Goal: Task Accomplishment & Management: Use online tool/utility

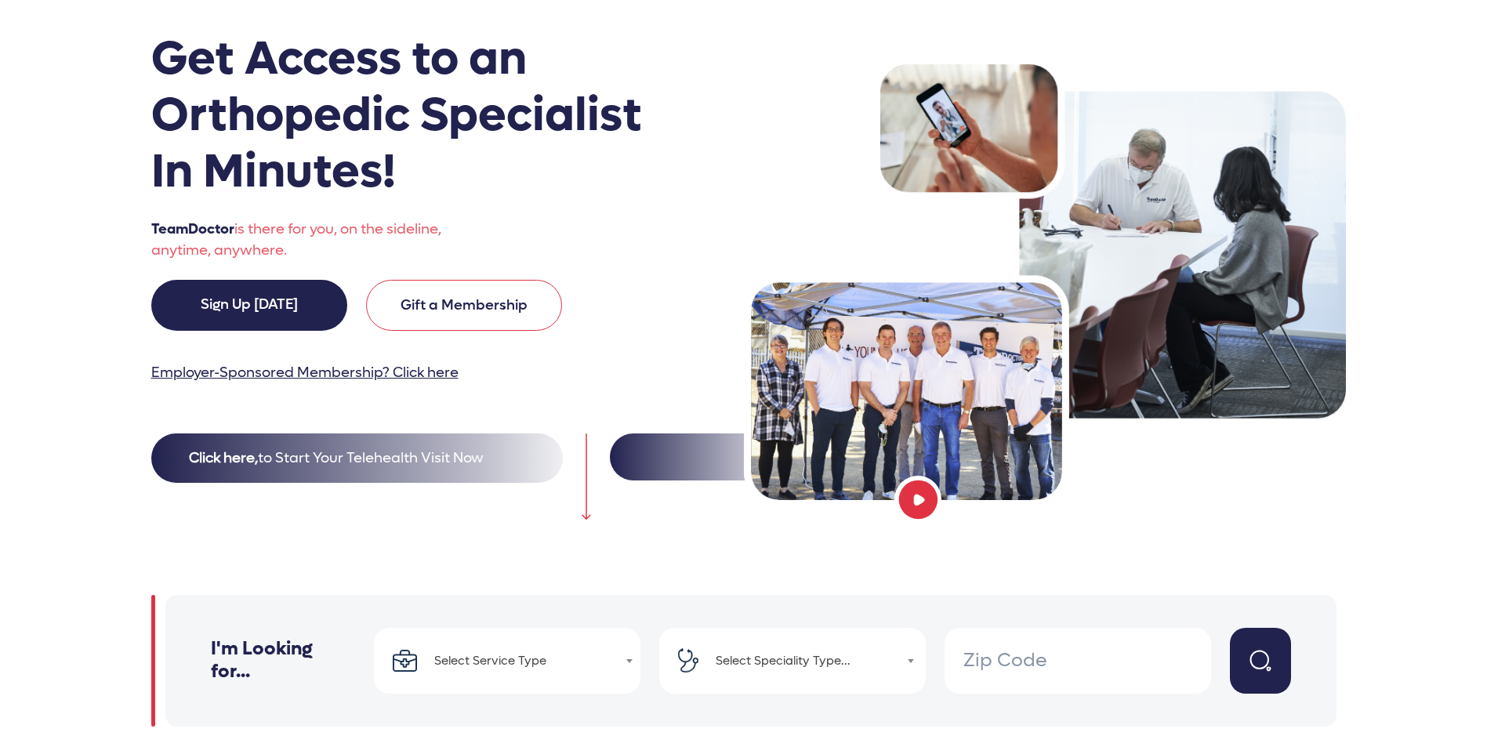
scroll to position [470, 0]
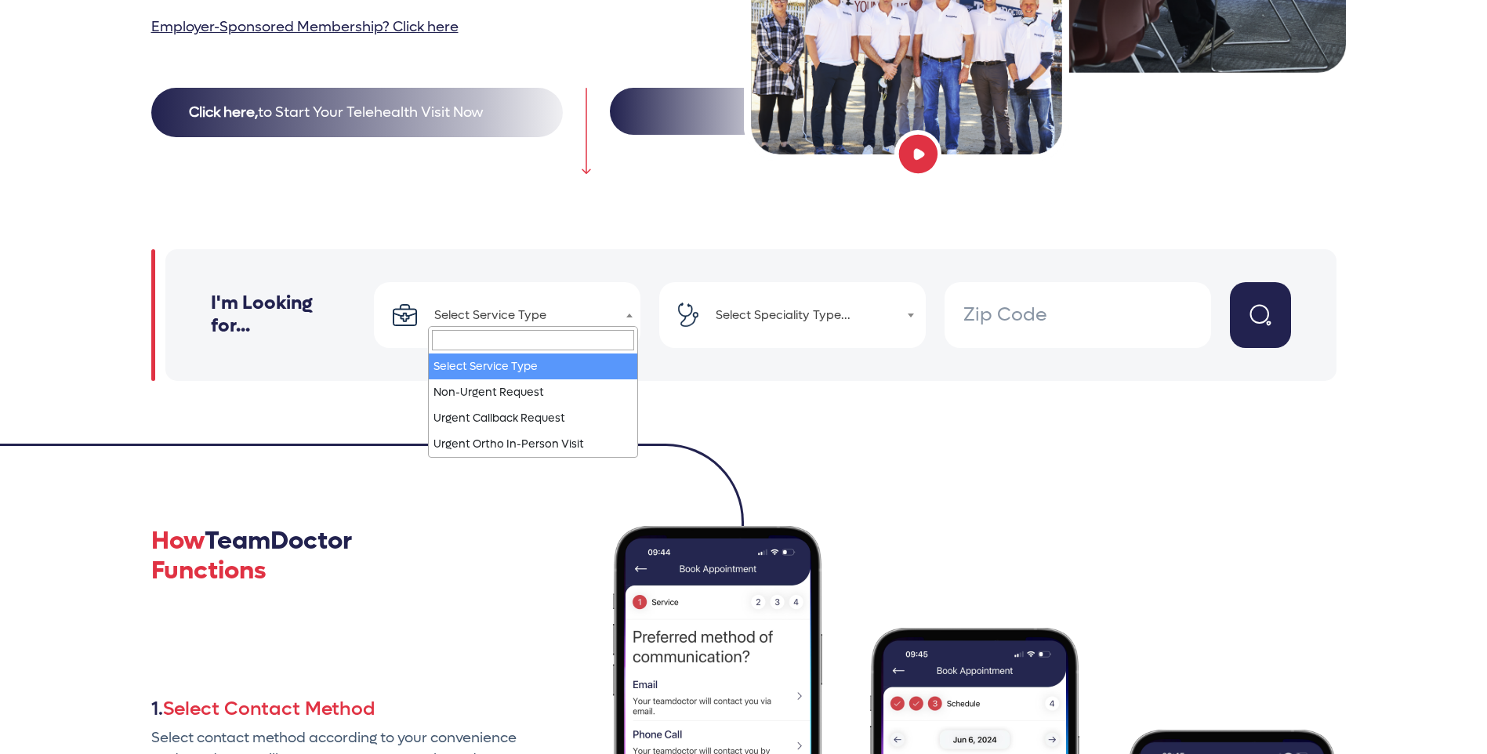
click at [523, 310] on span "Select Service Type" at bounding box center [533, 315] width 210 height 22
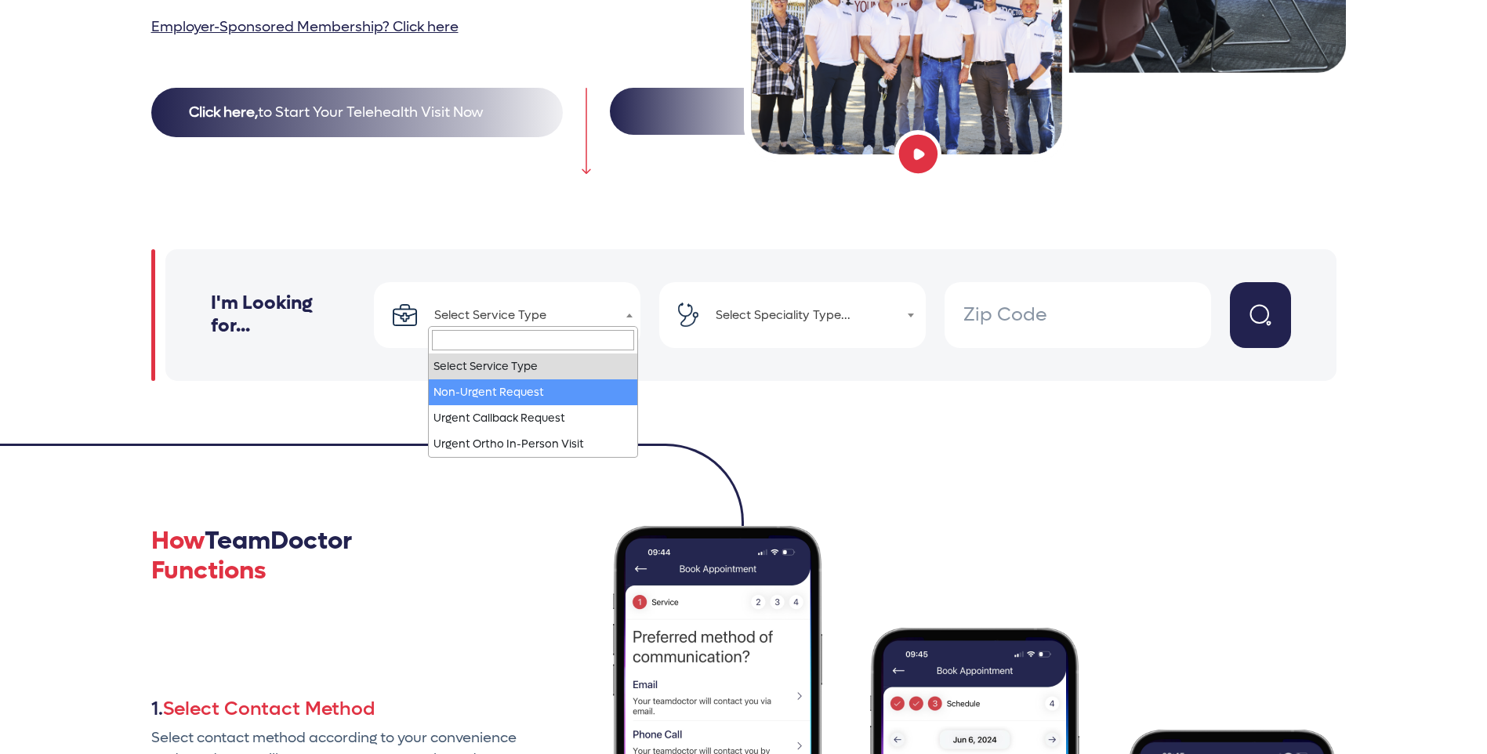
select select "1"
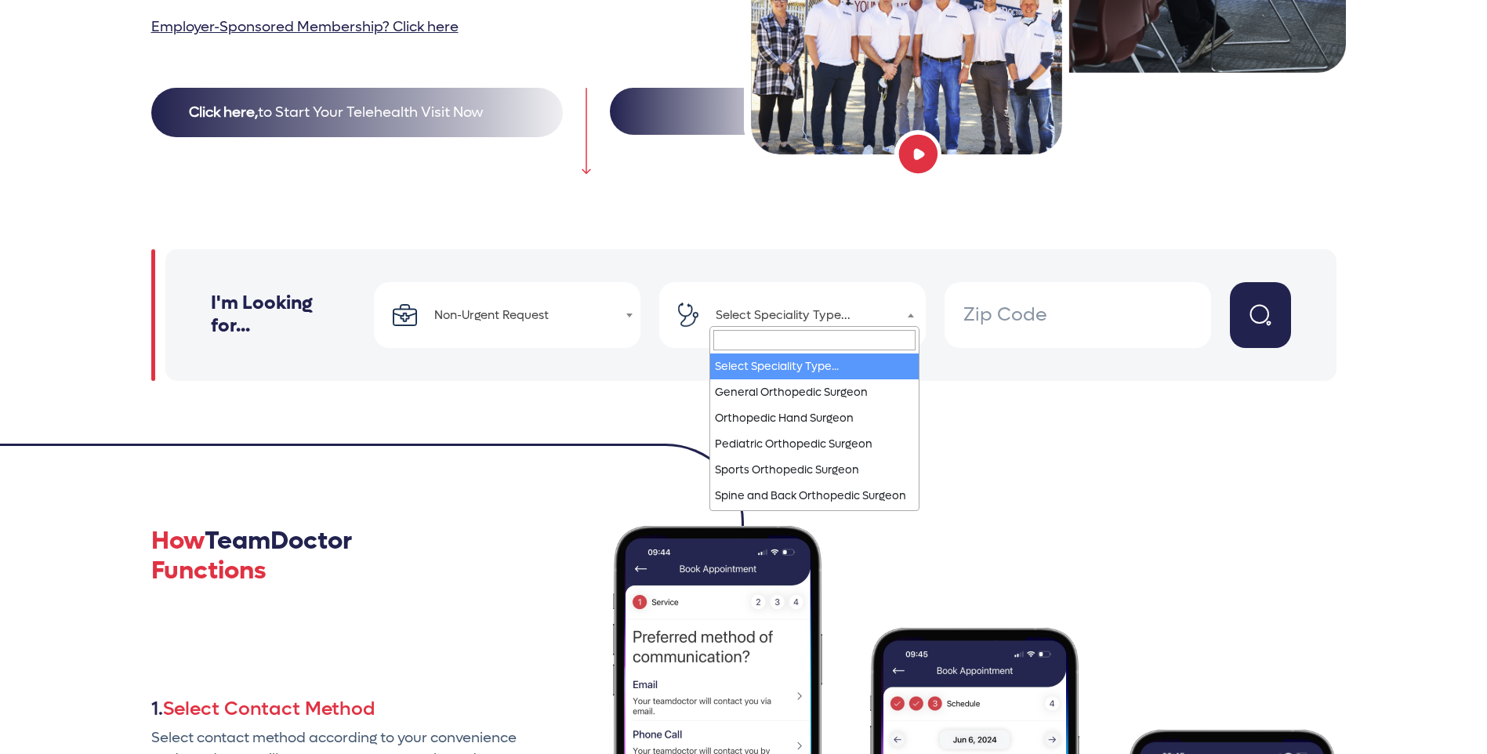
click at [738, 314] on span "Select Speciality Type..." at bounding box center [814, 315] width 210 height 22
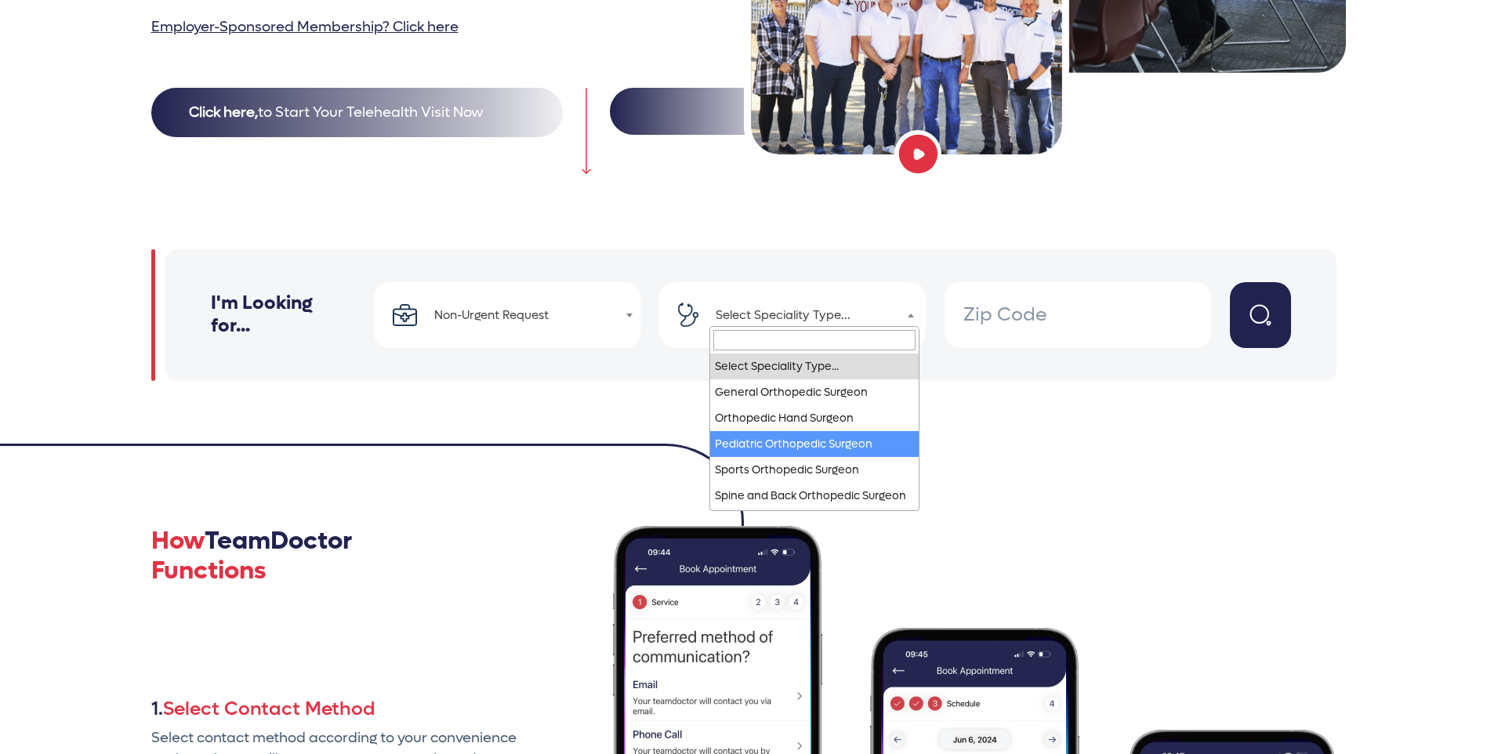
select select "3"
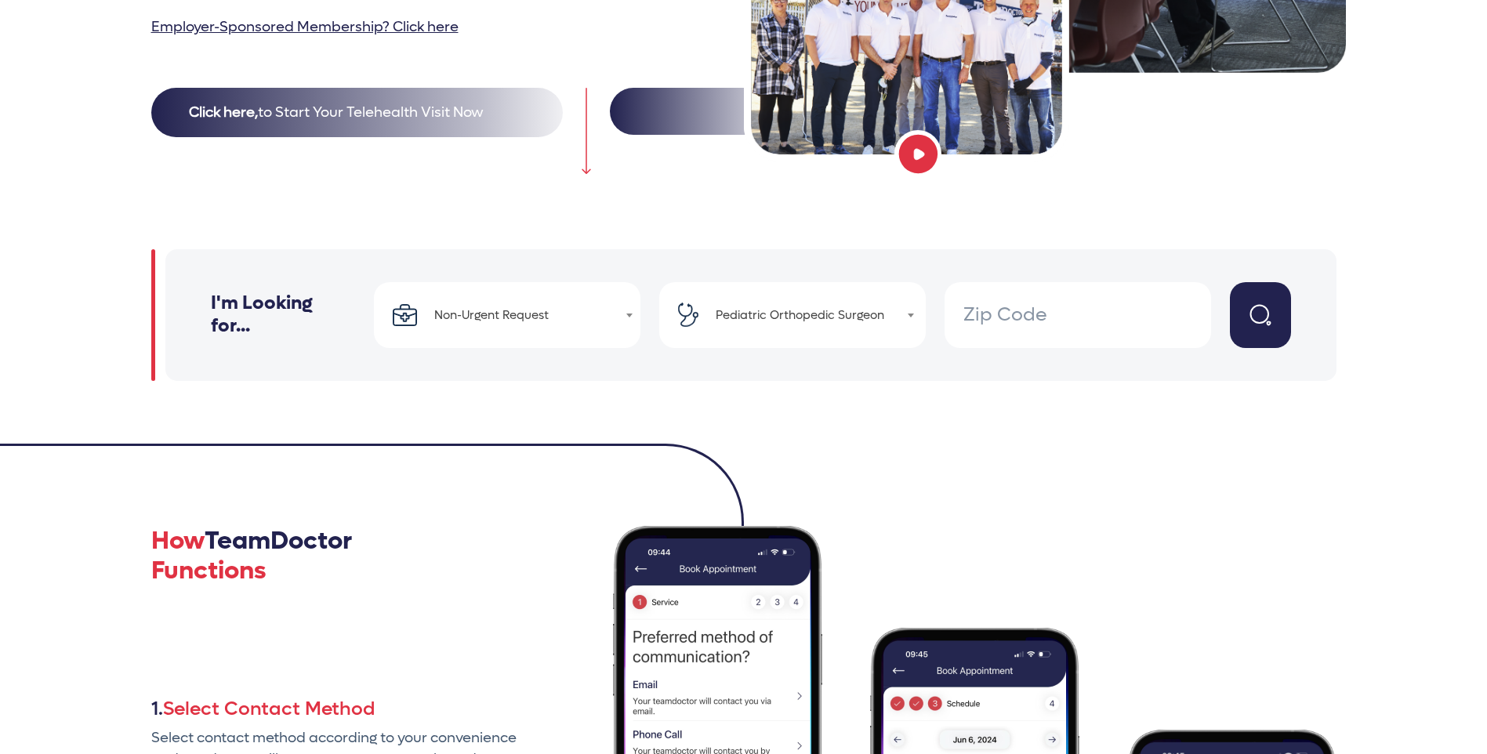
click at [1017, 323] on input "number" at bounding box center [1077, 315] width 229 height 28
type input "90025"
click button "submit" at bounding box center [1260, 315] width 61 height 66
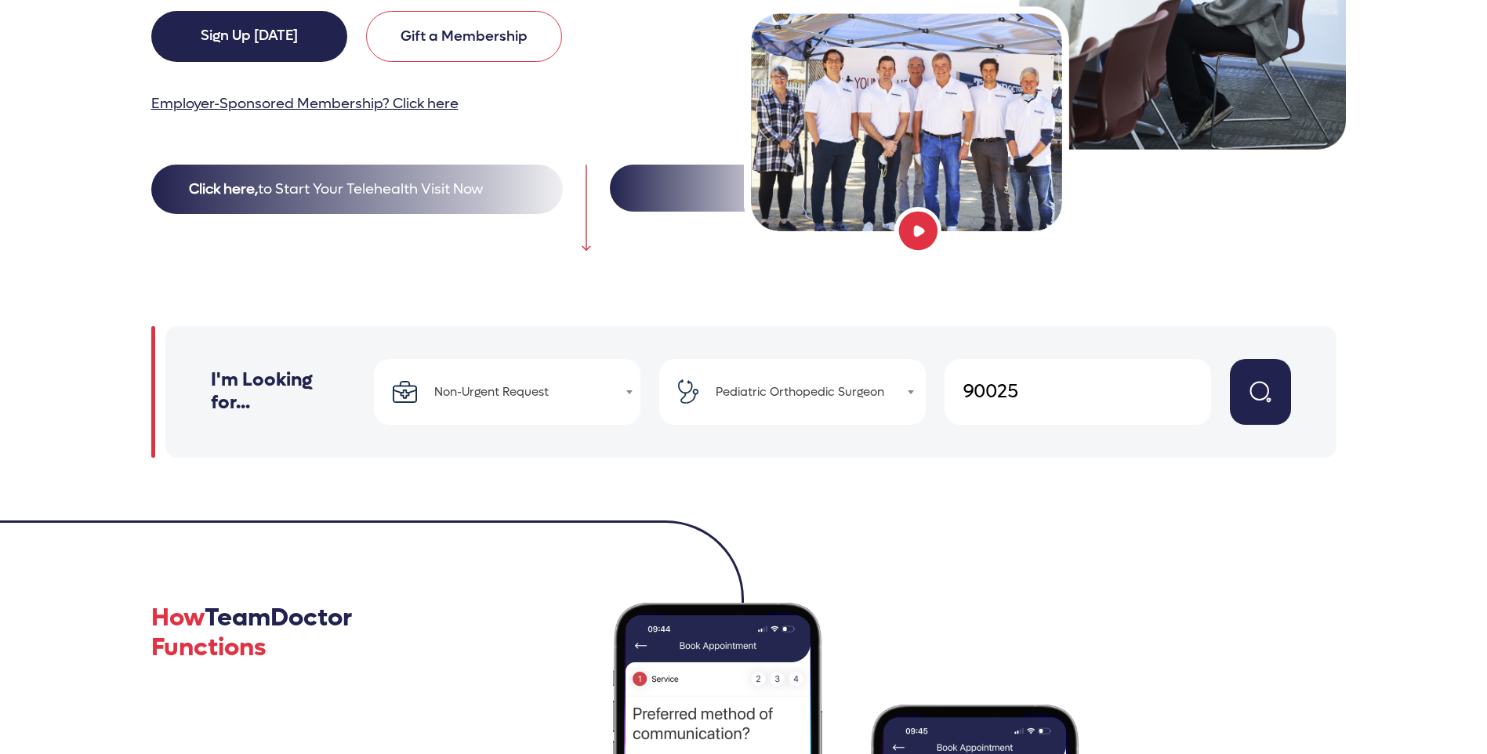
select select "1"
select select "3"
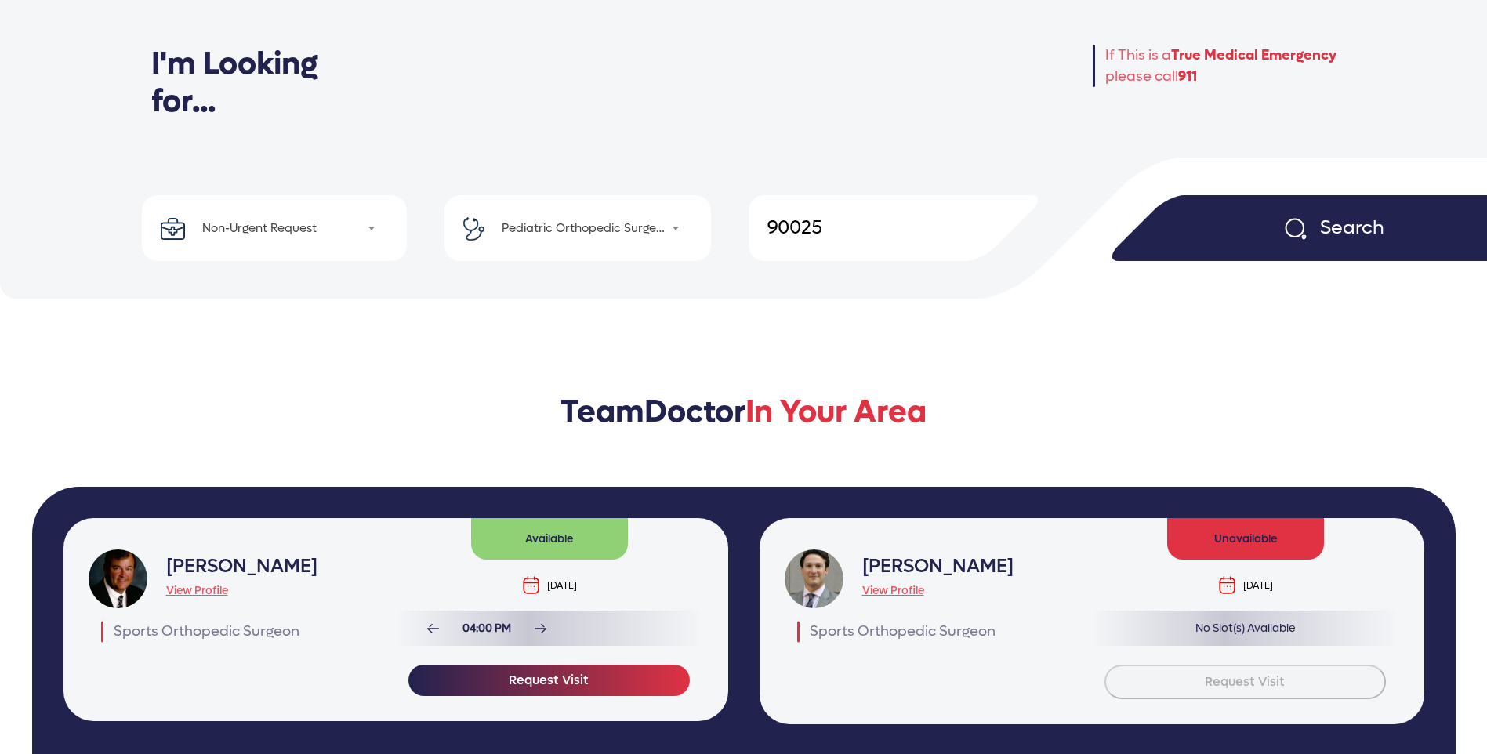
scroll to position [157, 0]
